Goal: Information Seeking & Learning: Find specific page/section

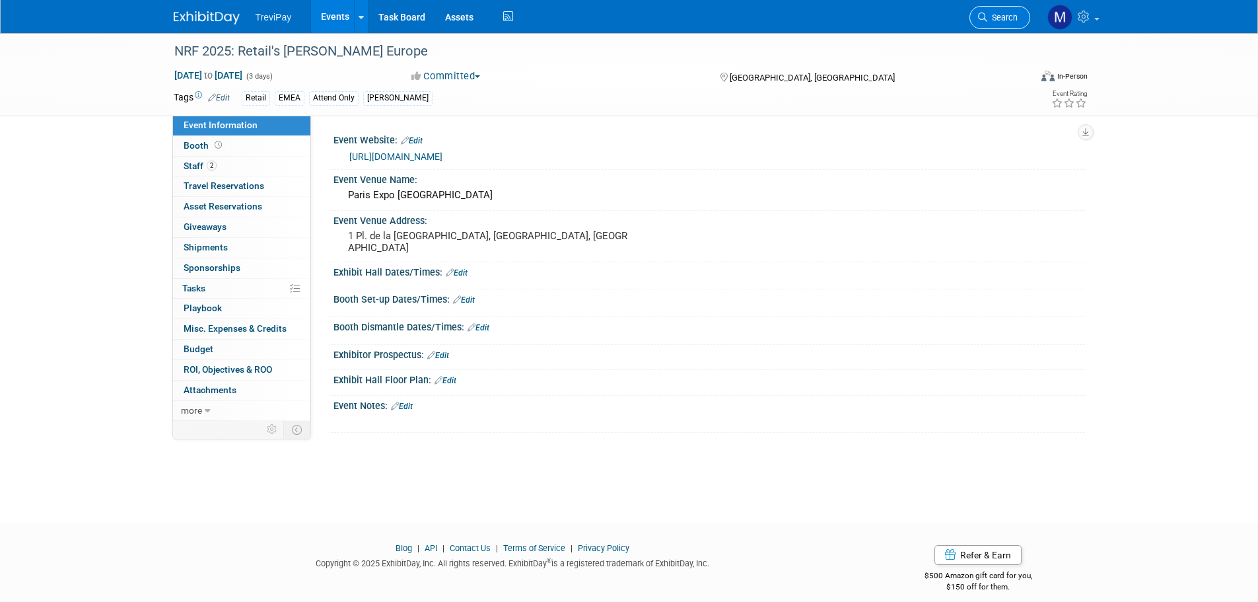
click at [989, 22] on link "Search" at bounding box center [1000, 17] width 61 height 23
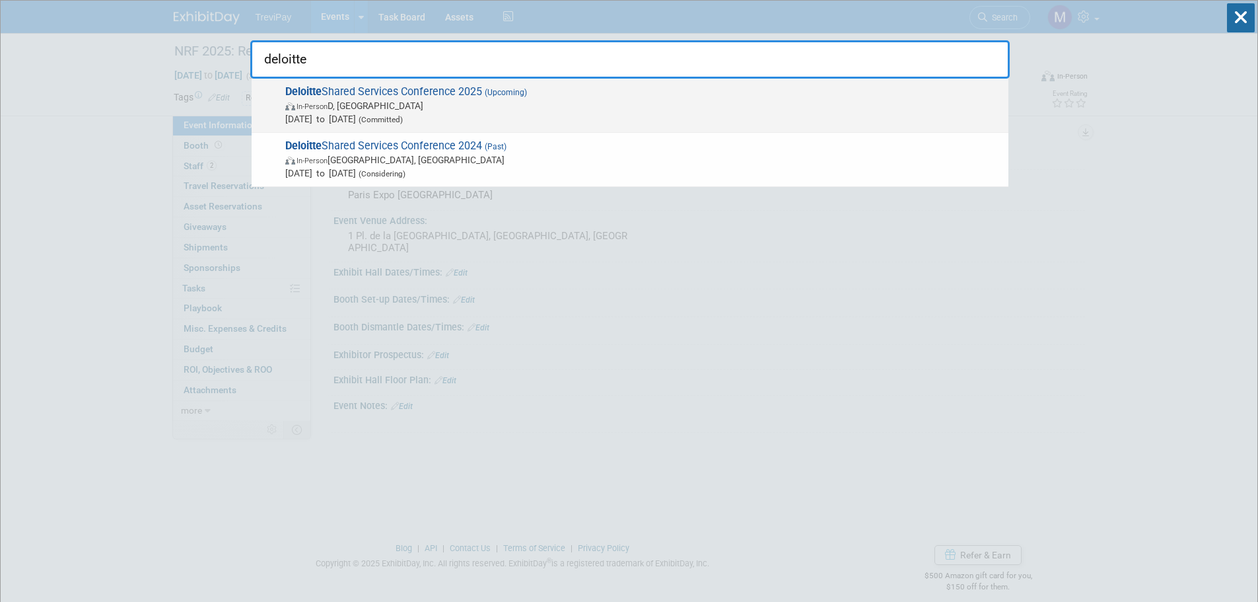
type input "deloitte"
click at [378, 107] on span "In-Person D, Ireland" at bounding box center [643, 105] width 717 height 13
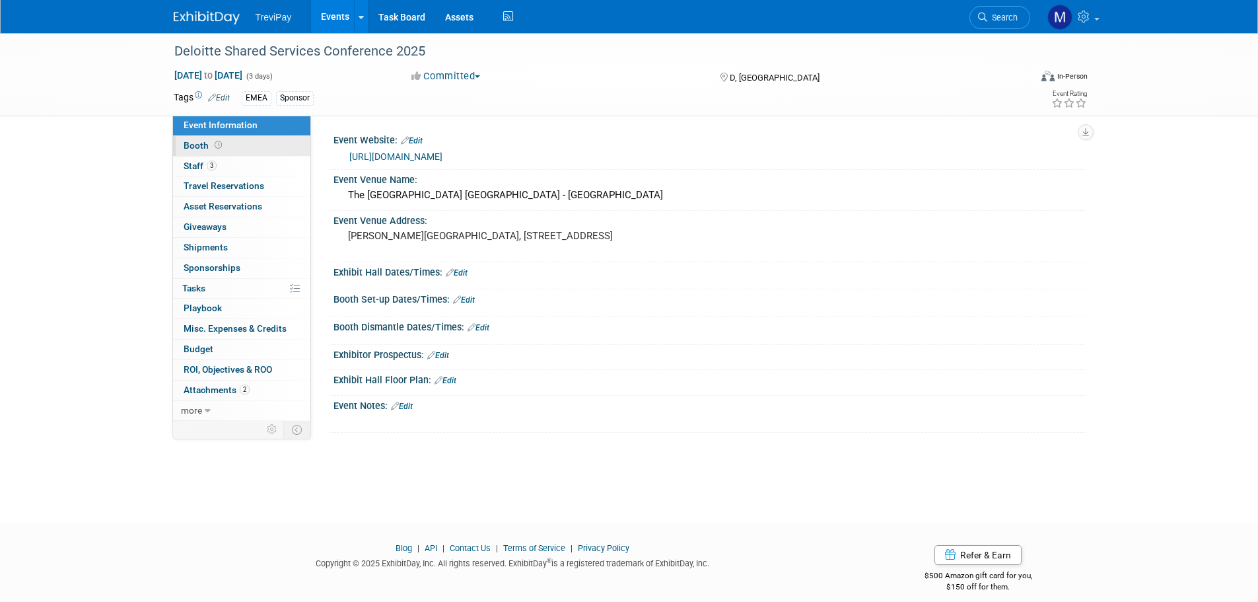
click at [204, 142] on span "Booth" at bounding box center [204, 145] width 41 height 11
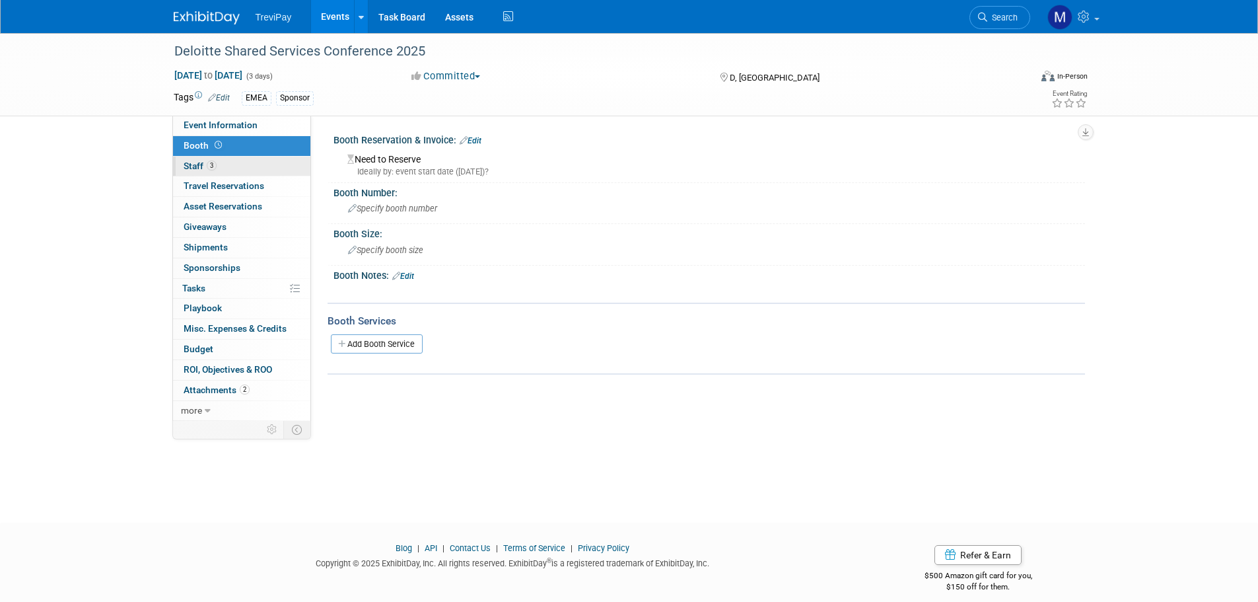
click at [201, 160] on link "3 Staff 3" at bounding box center [241, 167] width 137 height 20
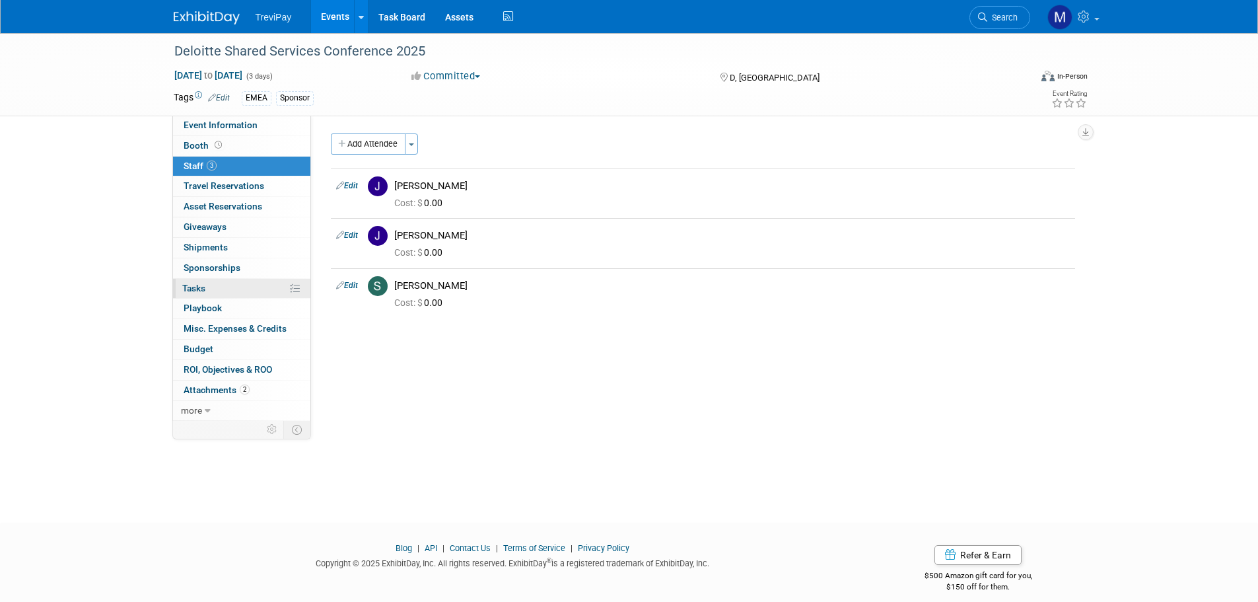
scroll to position [13, 0]
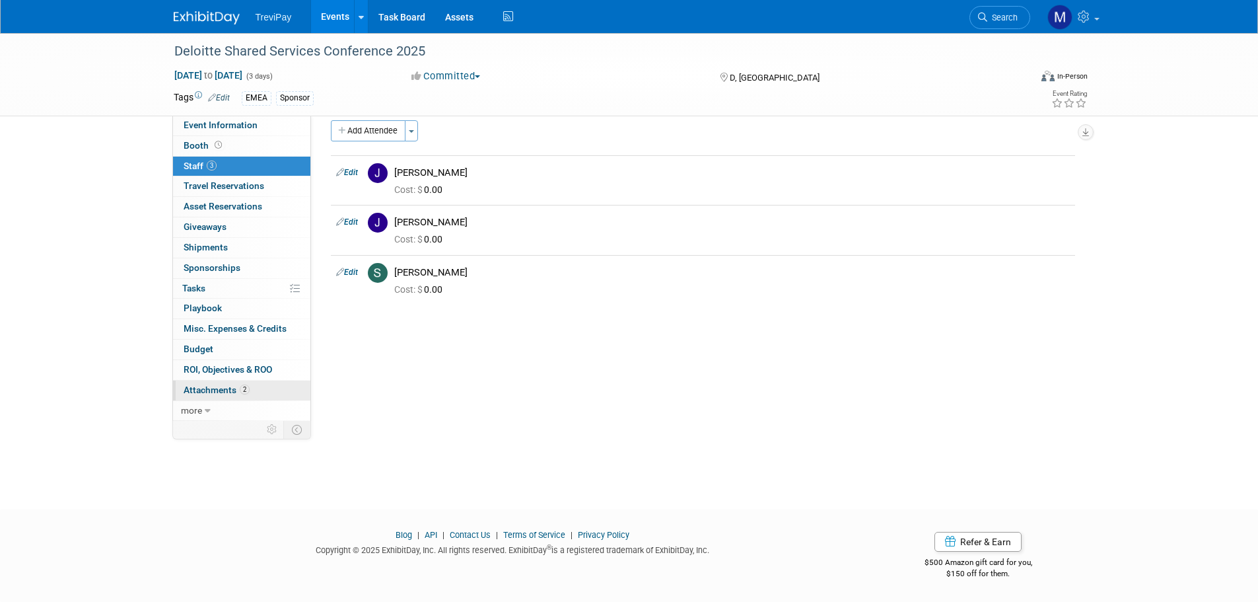
click at [215, 389] on span "Attachments 2" at bounding box center [217, 389] width 66 height 11
